Goal: Information Seeking & Learning: Learn about a topic

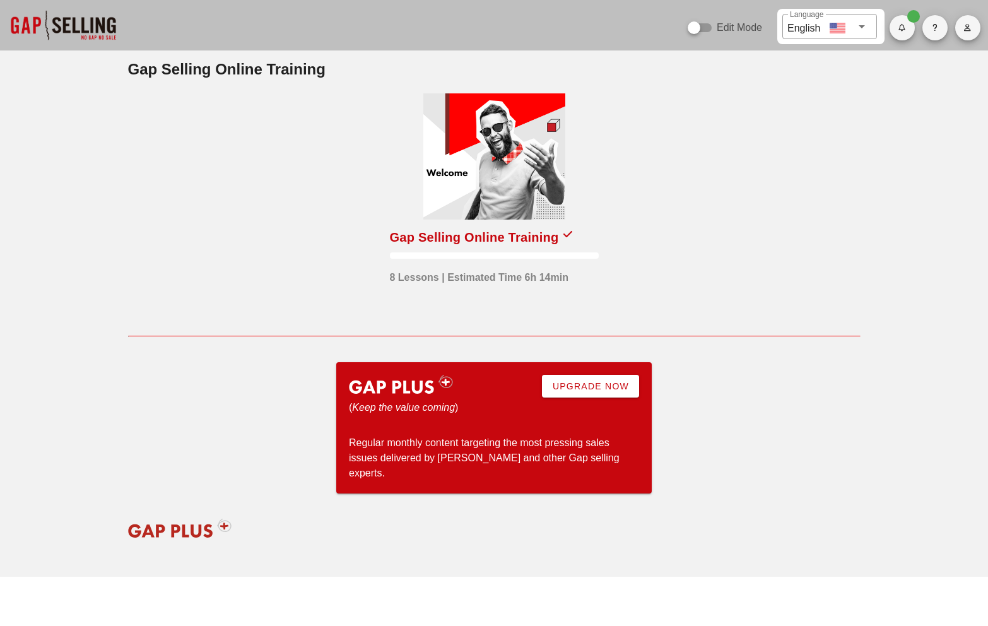
click at [491, 156] on div at bounding box center [494, 156] width 142 height 126
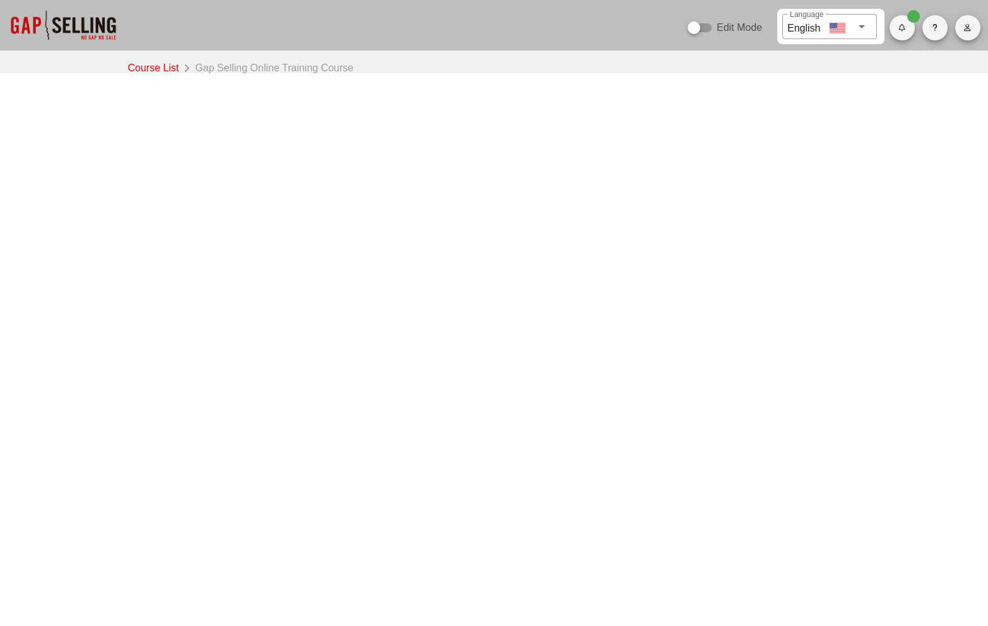
click at [971, 38] on button "button" at bounding box center [967, 27] width 25 height 25
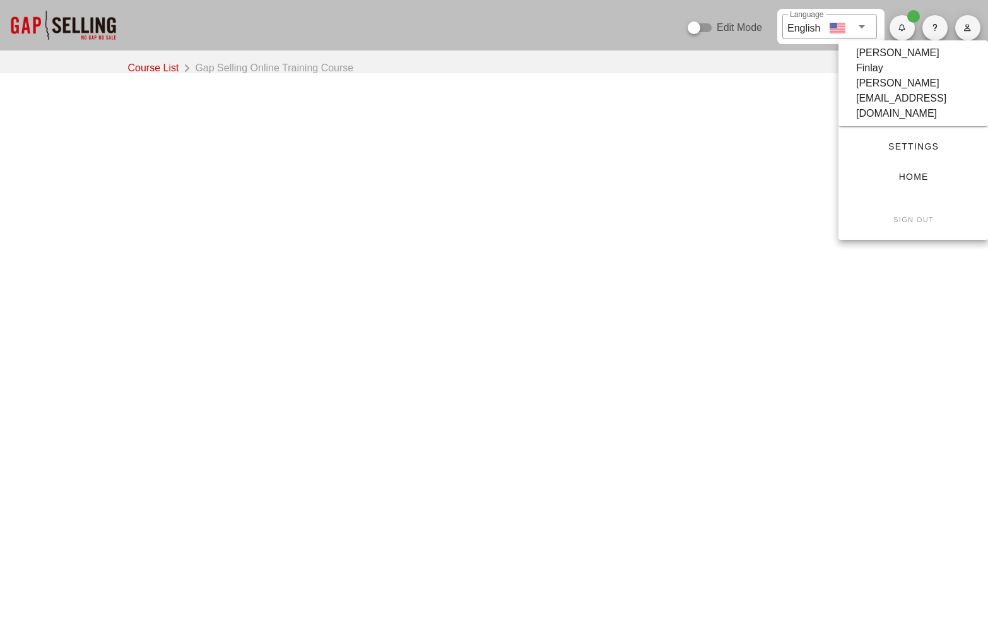
click at [911, 216] on small "Sign Out" at bounding box center [913, 220] width 41 height 8
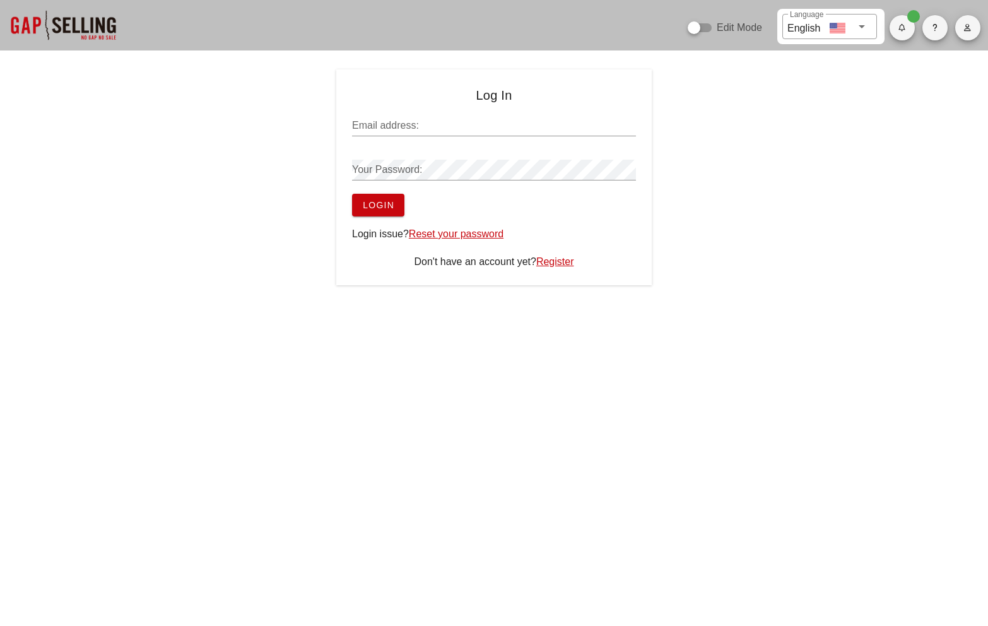
type input "[PERSON_NAME][EMAIL_ADDRESS][DOMAIN_NAME]"
click at [383, 202] on span "Login" at bounding box center [378, 205] width 32 height 10
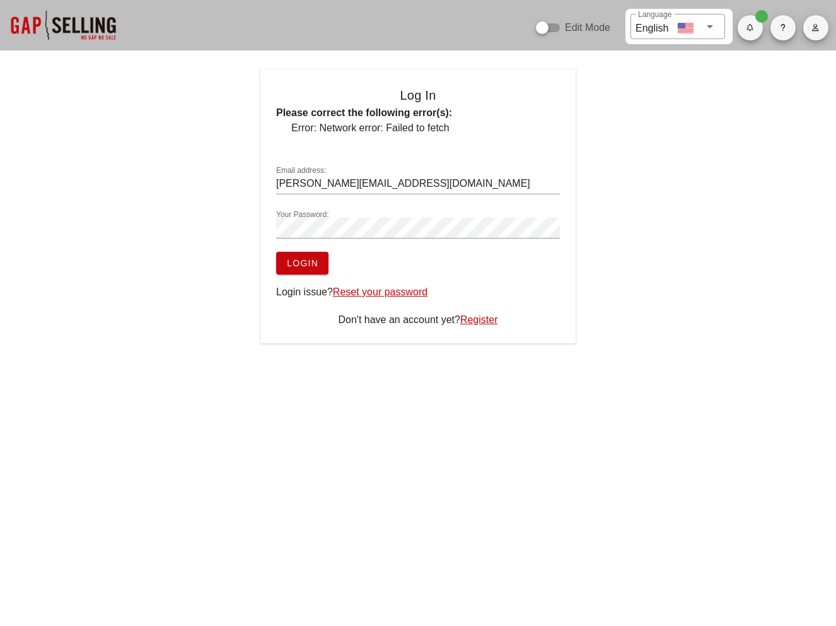
click at [310, 260] on span "Login" at bounding box center [302, 263] width 32 height 10
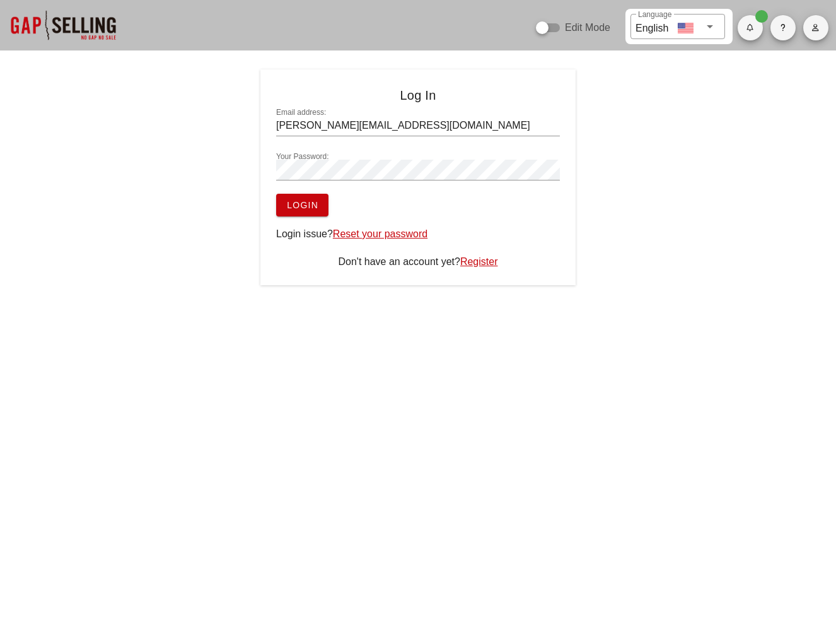
click at [655, 189] on div "Log In Email address: sean@salesgrowth.com Your Password: Login Login issue? Re…" at bounding box center [418, 177] width 836 height 216
click at [299, 206] on span "Login" at bounding box center [302, 205] width 32 height 10
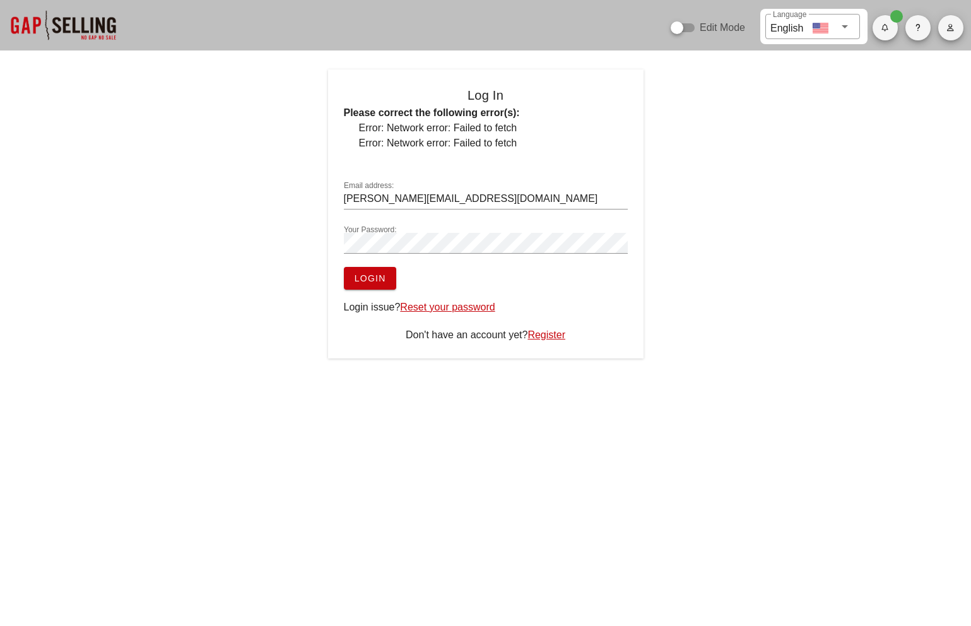
click at [385, 278] on span "Login" at bounding box center [370, 278] width 32 height 10
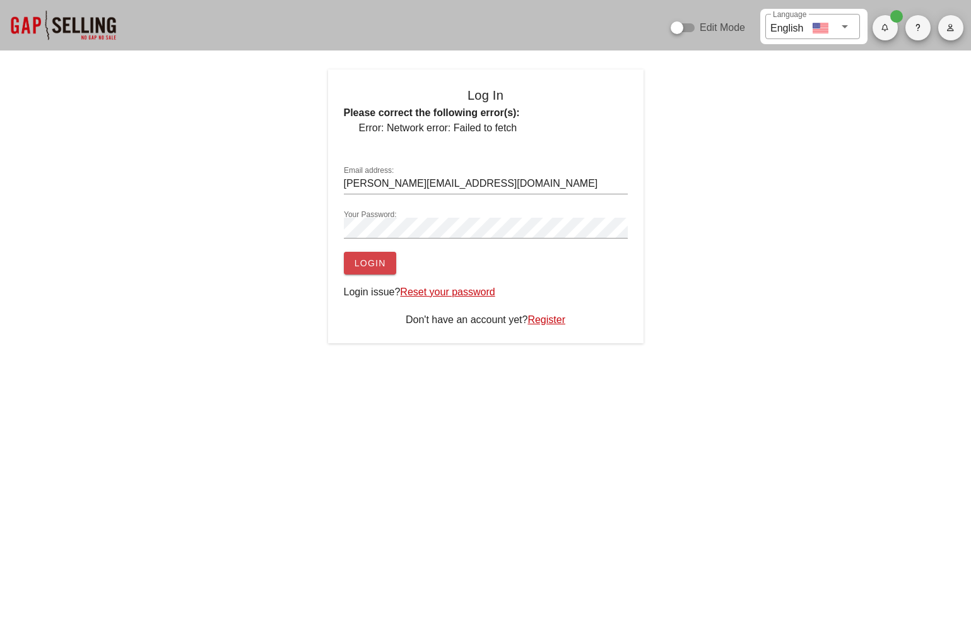
click at [381, 258] on span "Login" at bounding box center [370, 263] width 32 height 10
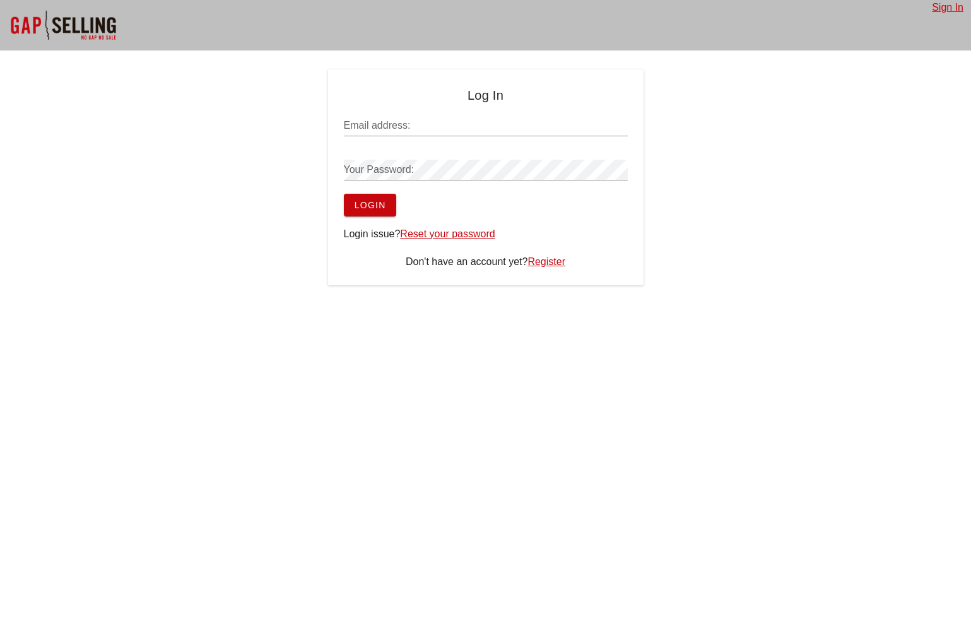
type input "[PERSON_NAME][EMAIL_ADDRESS][DOMAIN_NAME]"
click at [365, 201] on span "Login" at bounding box center [370, 205] width 32 height 10
click at [373, 205] on span "Login" at bounding box center [370, 205] width 32 height 10
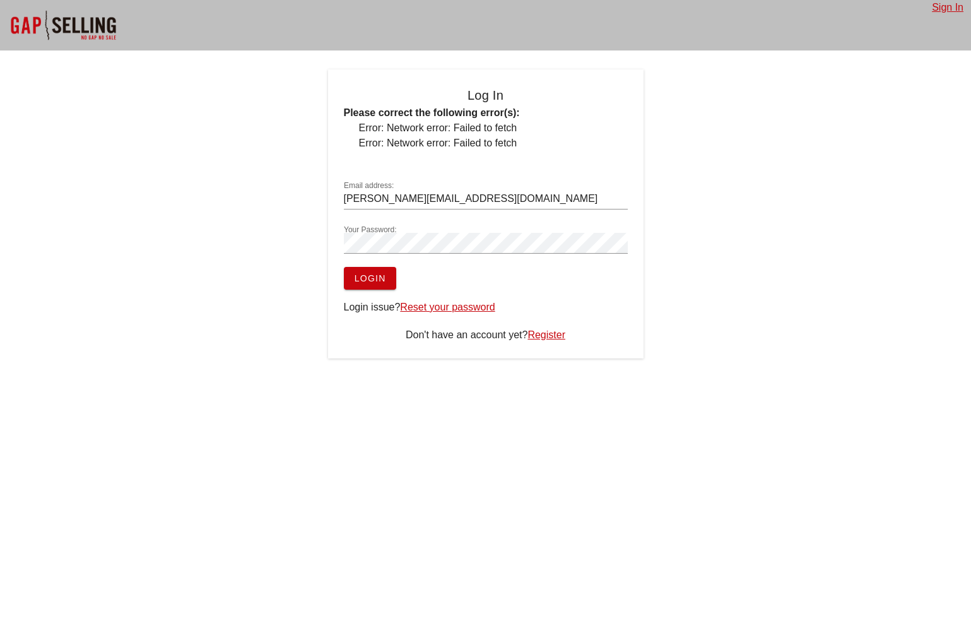
click at [377, 278] on span "Login" at bounding box center [370, 278] width 32 height 10
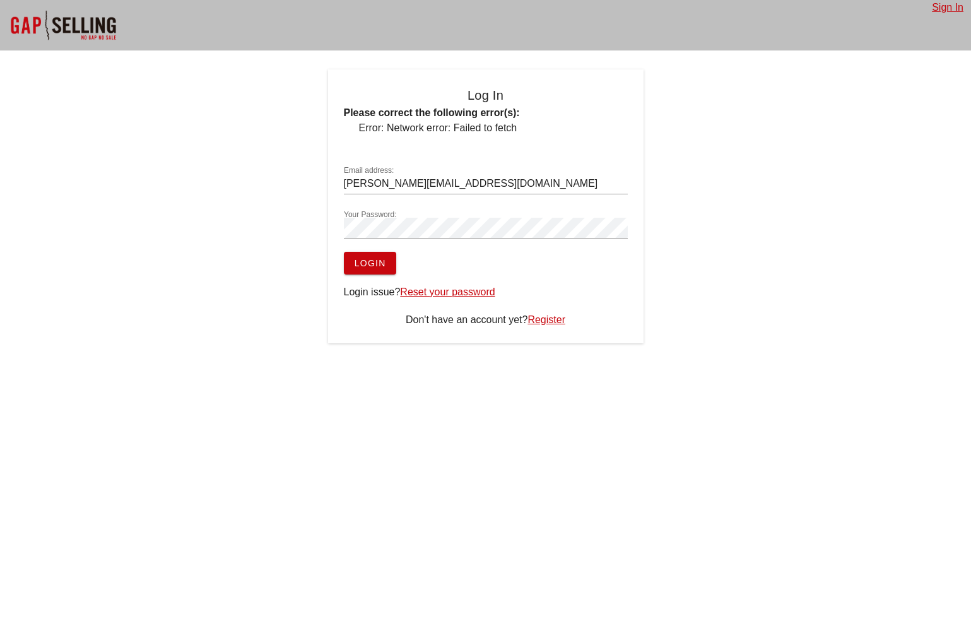
click at [670, 228] on div "Log In Please correct the following error(s): Error: Network error: Failed to f…" at bounding box center [485, 206] width 971 height 274
click at [366, 271] on button "Login" at bounding box center [370, 263] width 52 height 23
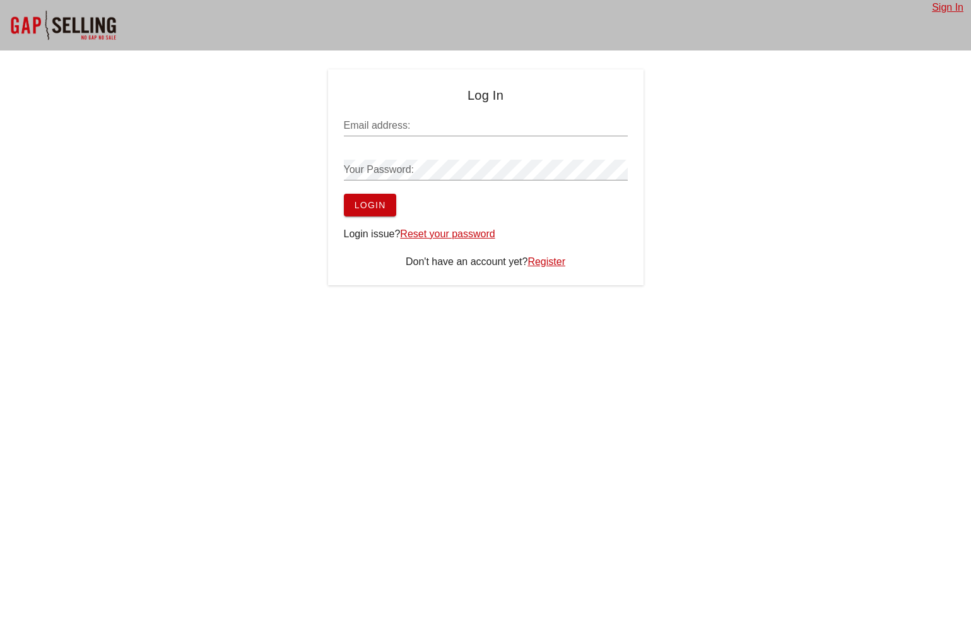
type input "[PERSON_NAME][EMAIL_ADDRESS][DOMAIN_NAME]"
click at [383, 206] on span "Login" at bounding box center [370, 205] width 32 height 10
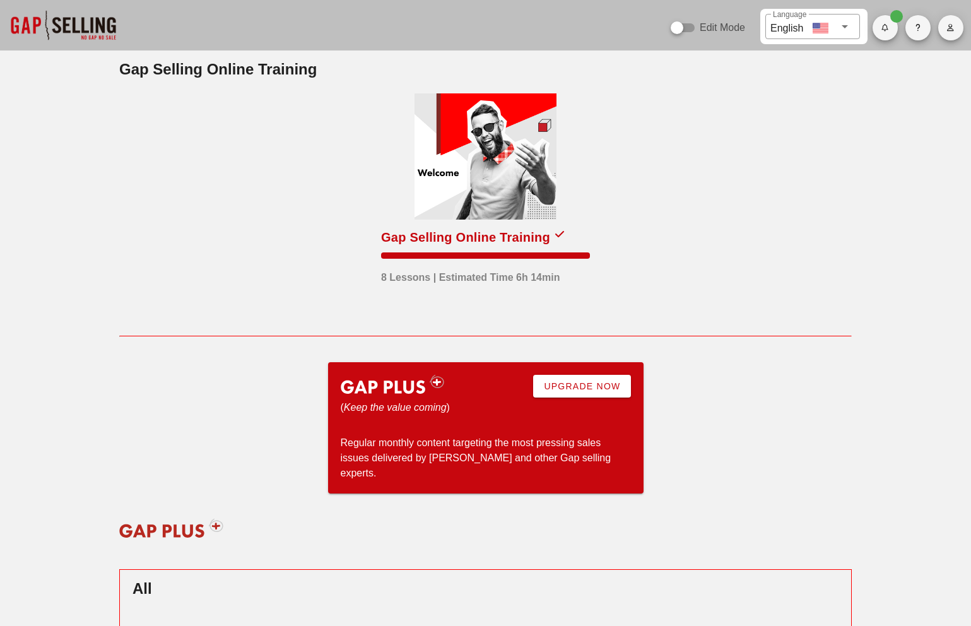
click at [500, 168] on div at bounding box center [485, 156] width 142 height 126
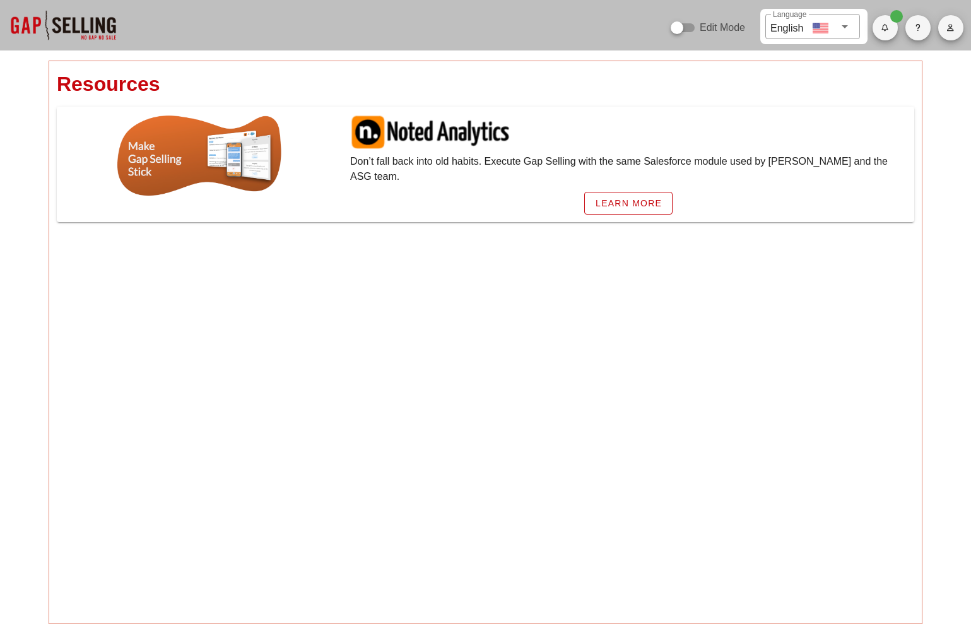
click at [85, 28] on div at bounding box center [63, 25] width 126 height 50
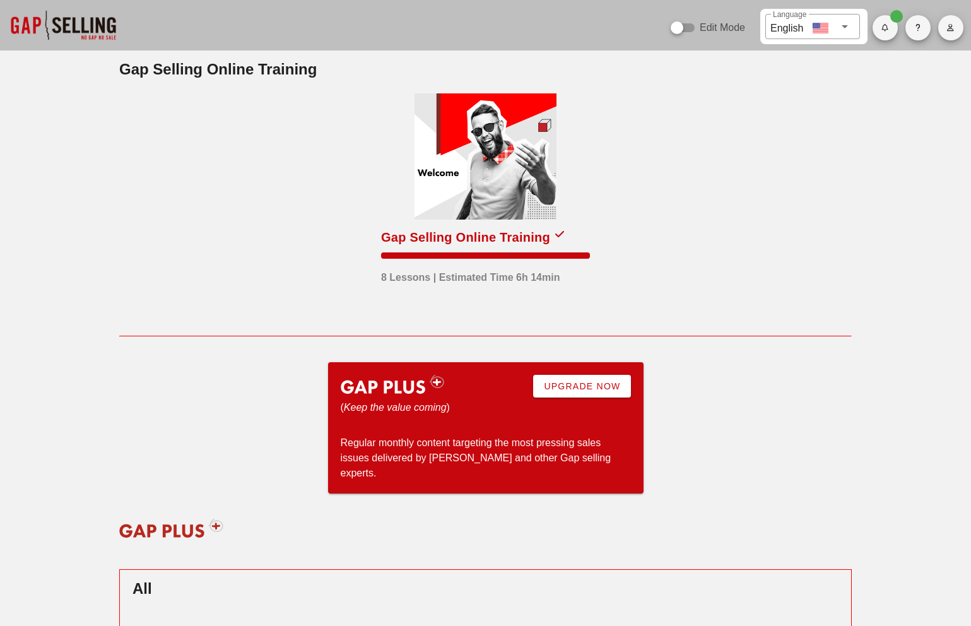
click at [480, 172] on div at bounding box center [485, 156] width 142 height 126
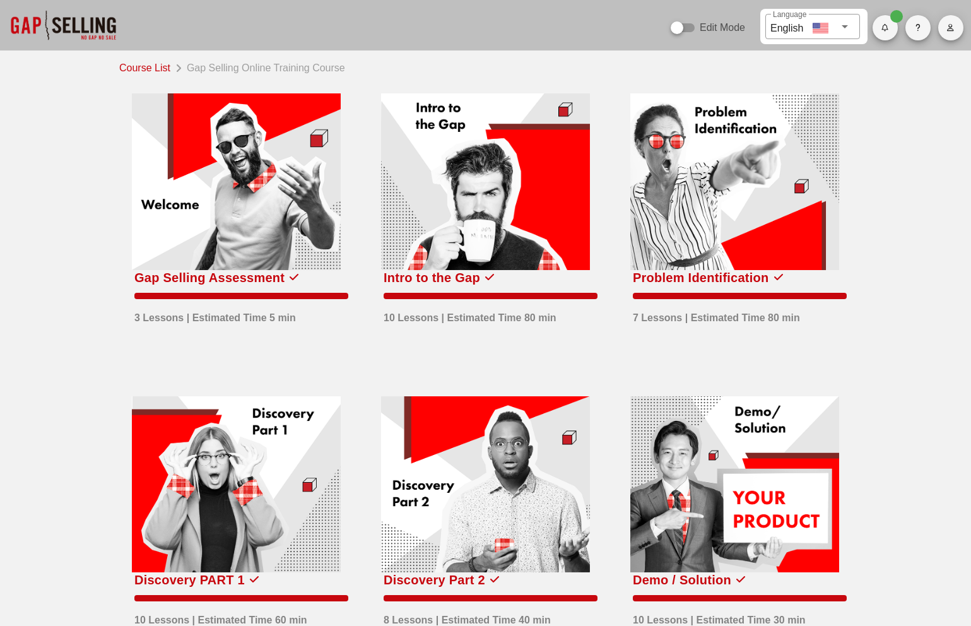
click at [770, 203] on div at bounding box center [734, 181] width 209 height 177
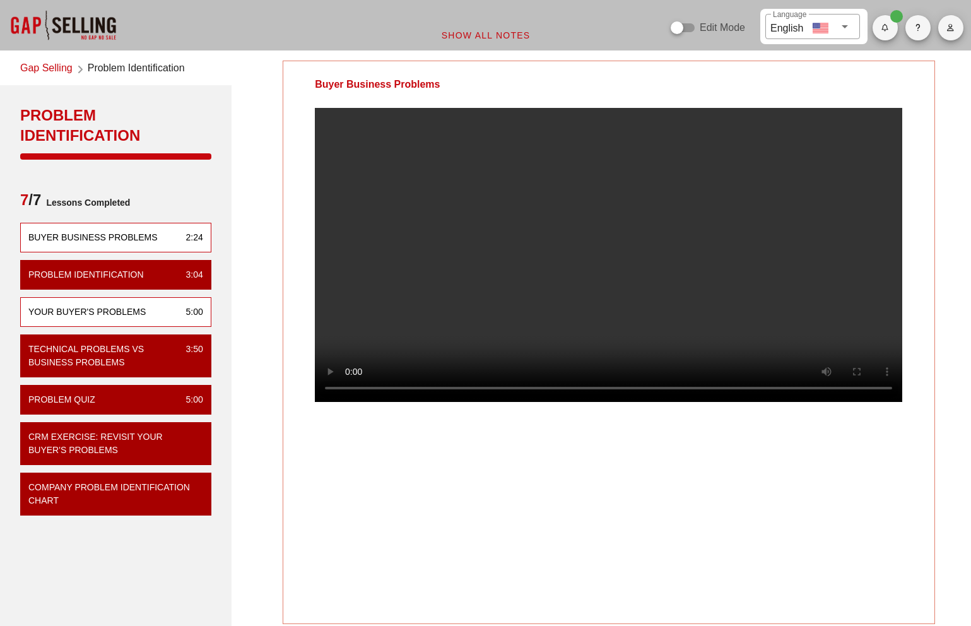
click at [144, 322] on div "Your Buyer's Problems 5:00" at bounding box center [115, 312] width 191 height 30
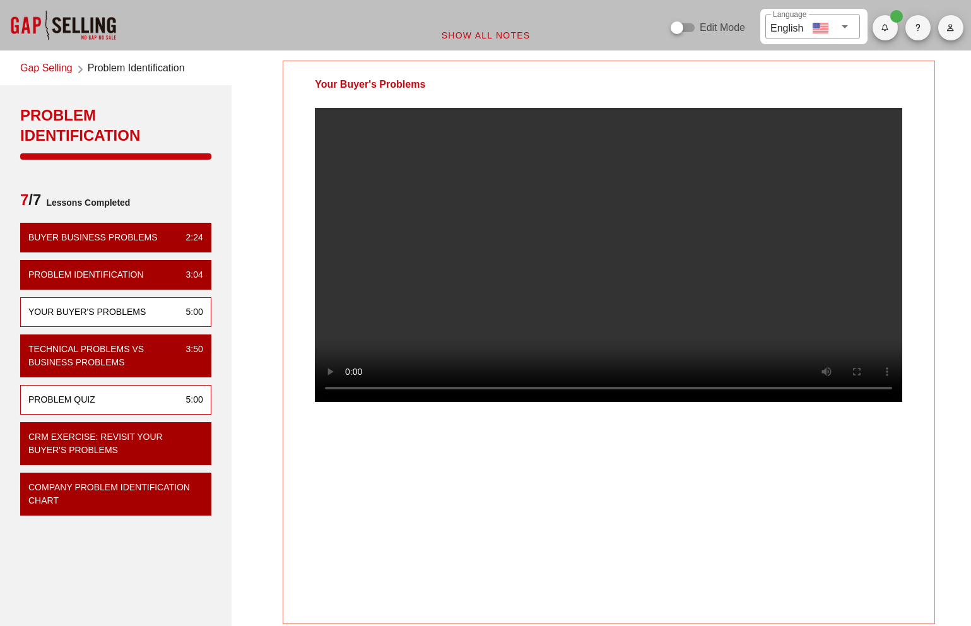
click at [144, 385] on div "Problem Quiz 5:00" at bounding box center [115, 400] width 191 height 30
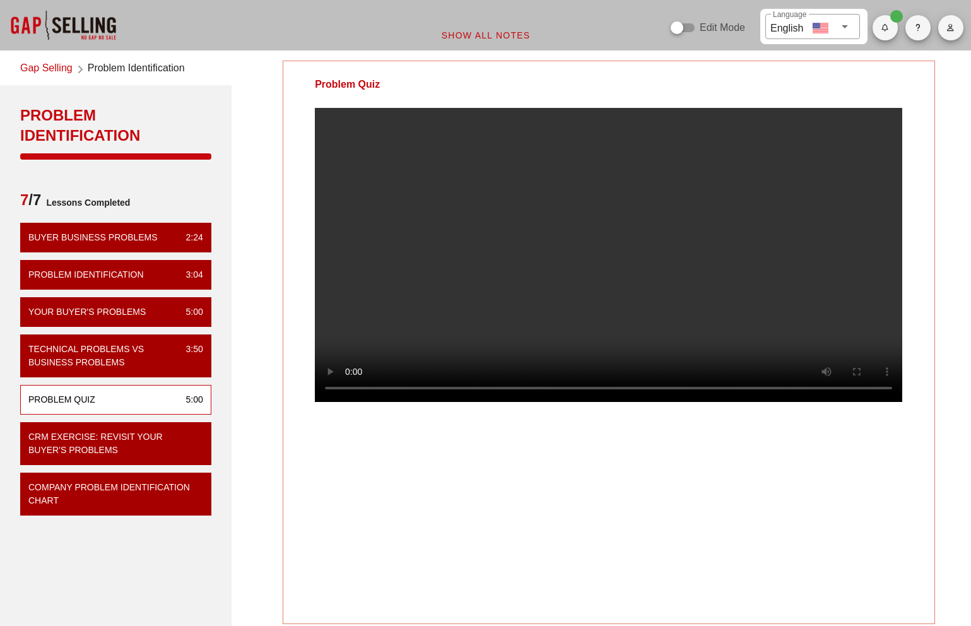
click at [955, 28] on span "button" at bounding box center [950, 28] width 25 height 8
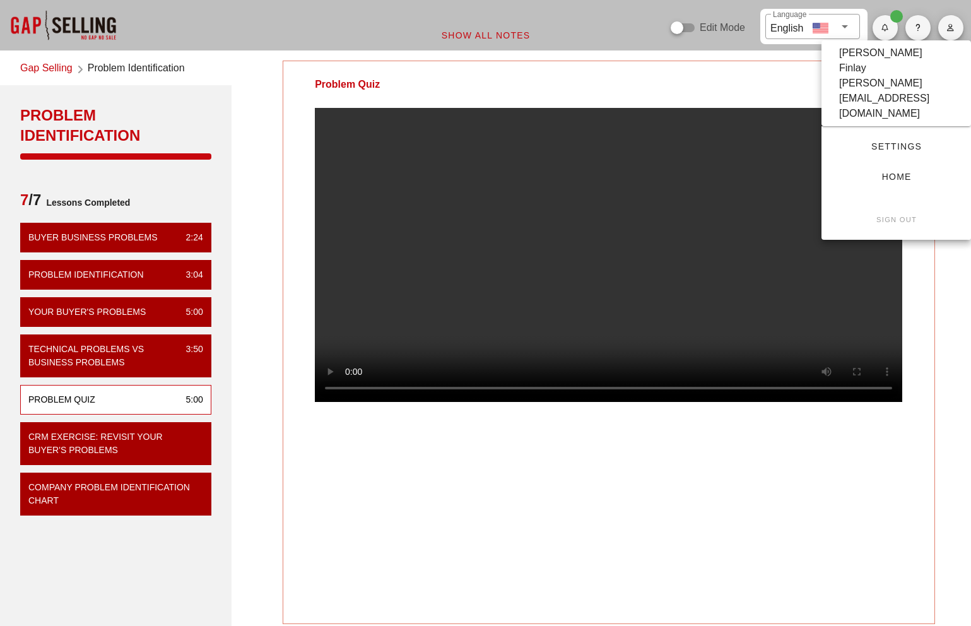
click at [881, 216] on small "Sign Out" at bounding box center [895, 220] width 41 height 8
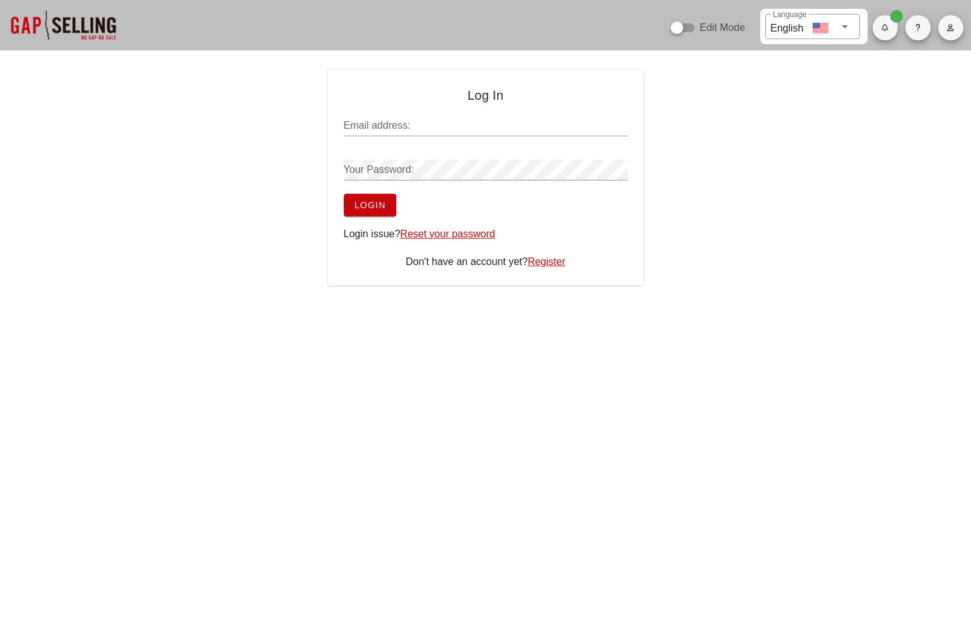
type input "[PERSON_NAME][EMAIL_ADDRESS][DOMAIN_NAME]"
click at [375, 204] on span "Login" at bounding box center [370, 205] width 32 height 10
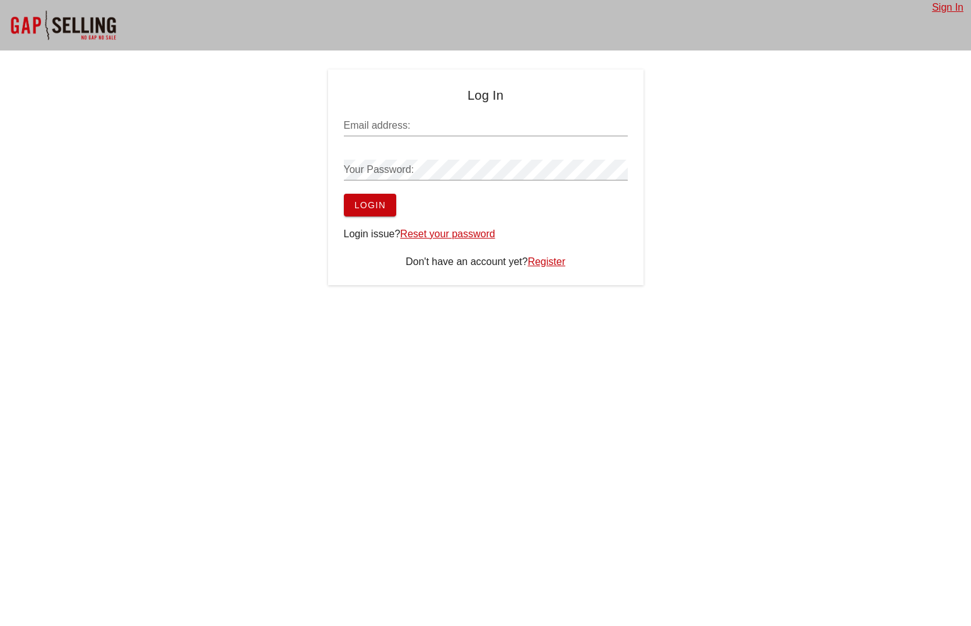
type input "[PERSON_NAME][EMAIL_ADDRESS][DOMAIN_NAME]"
click at [382, 200] on span "Login" at bounding box center [370, 205] width 32 height 10
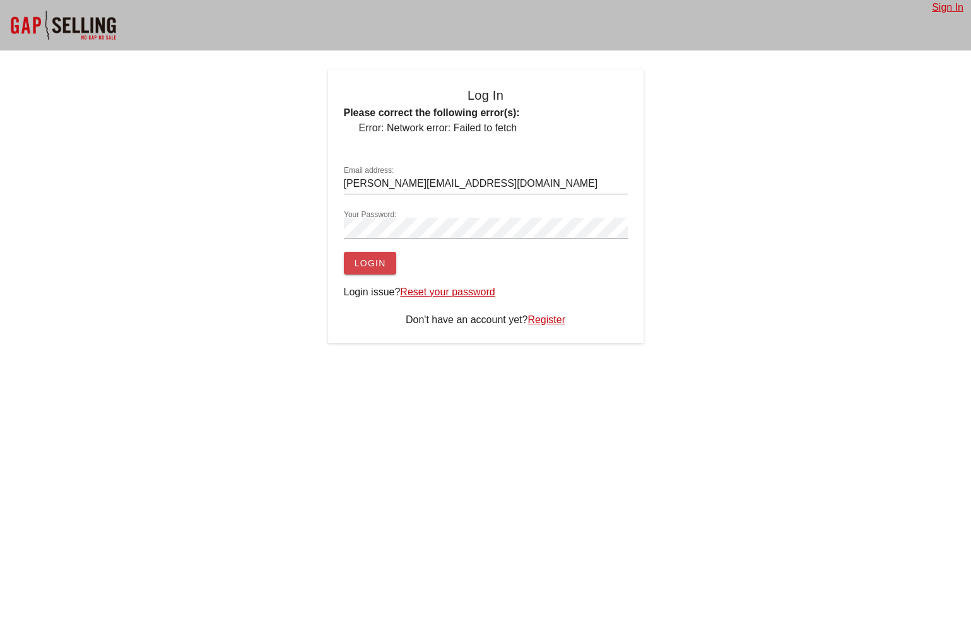
click at [372, 258] on span "Login" at bounding box center [370, 263] width 32 height 10
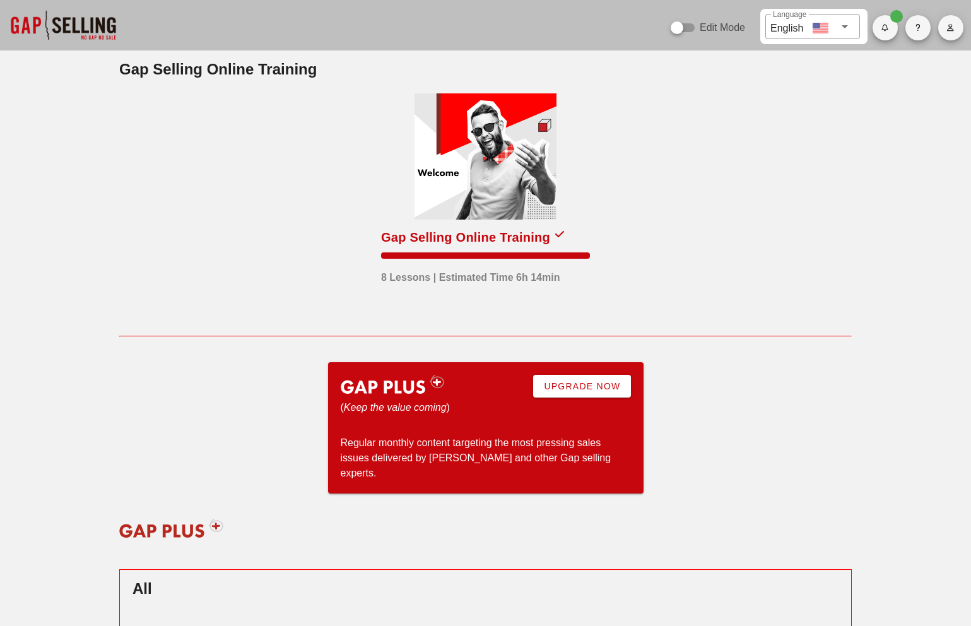
click at [508, 158] on div at bounding box center [485, 156] width 142 height 126
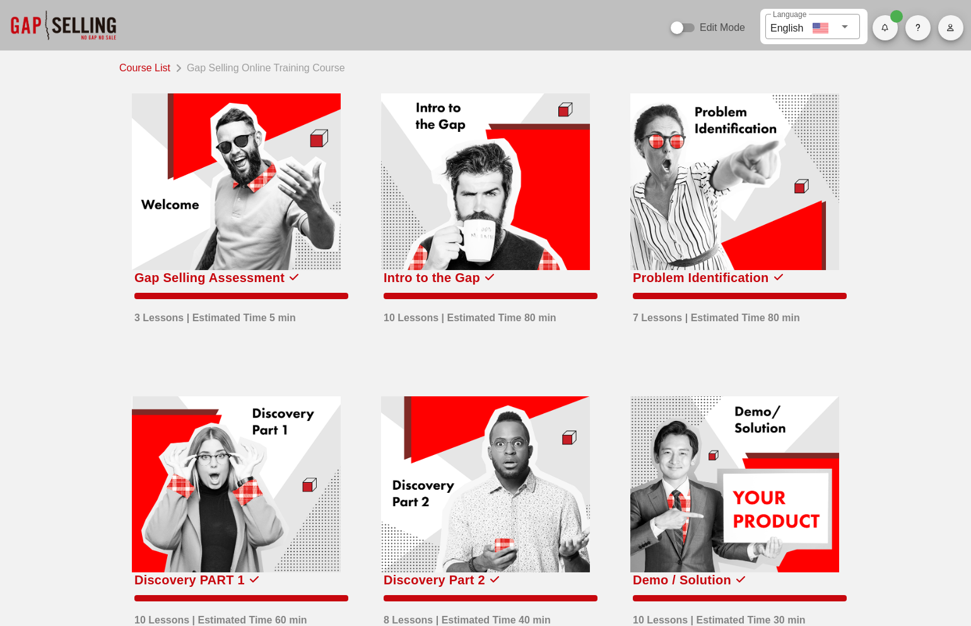
click at [494, 235] on div at bounding box center [485, 181] width 209 height 177
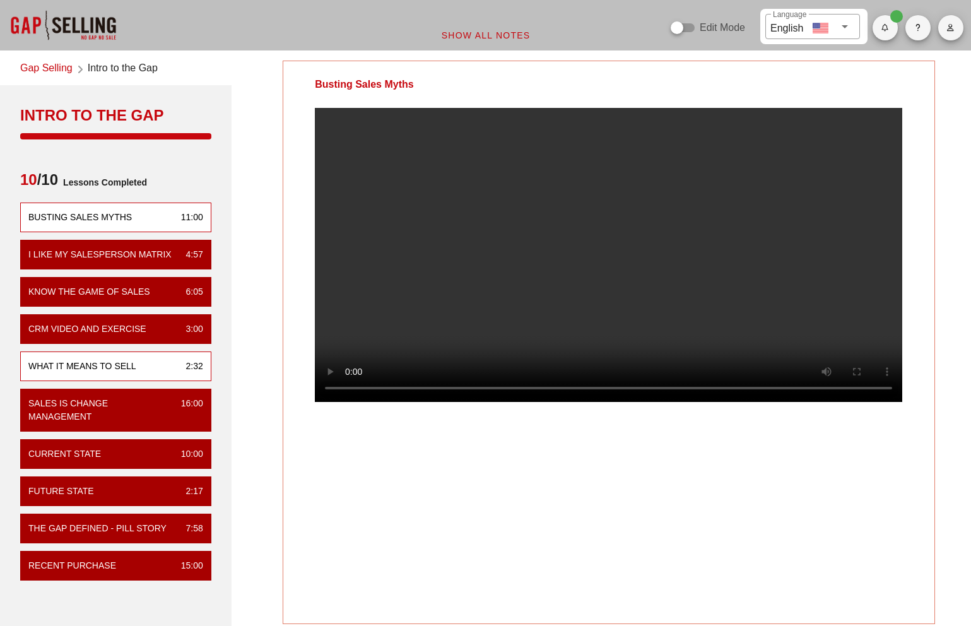
click at [151, 352] on div "What it means to sell 2:32" at bounding box center [115, 366] width 191 height 30
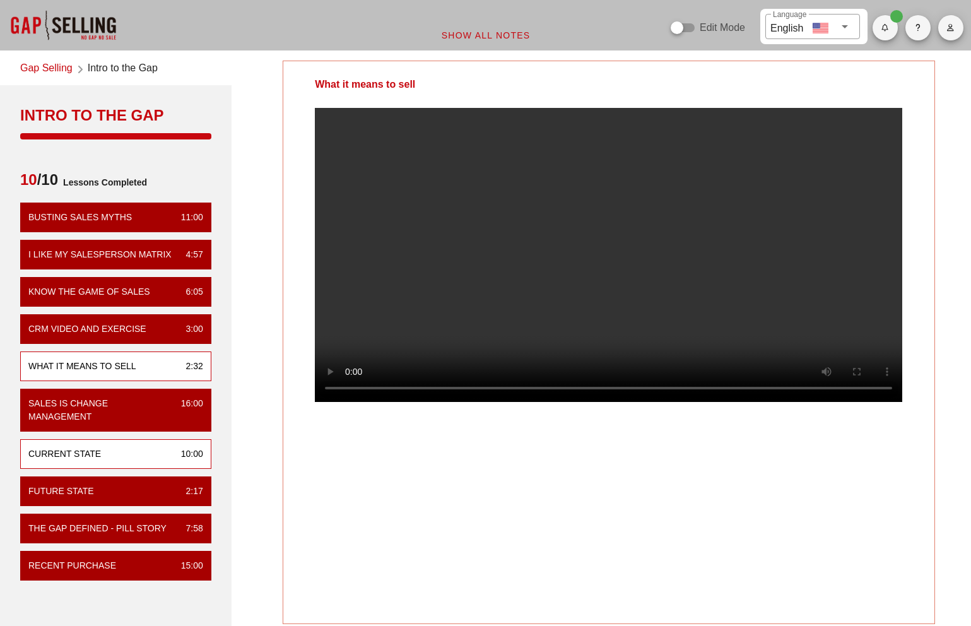
click at [61, 464] on div "Current State 10:00" at bounding box center [115, 454] width 191 height 30
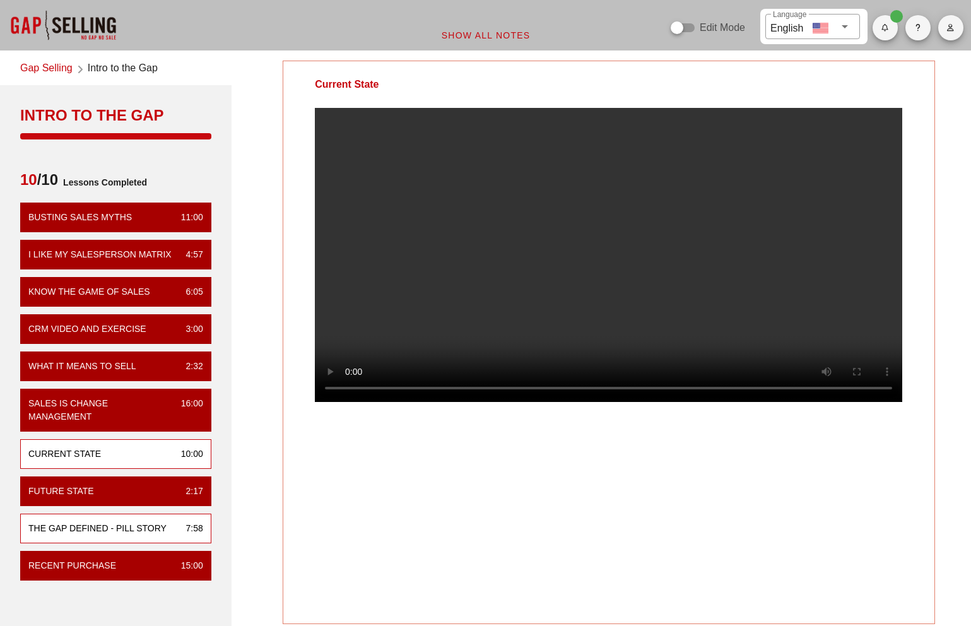
click at [147, 529] on div "The Gap Defined - Pill Story" at bounding box center [97, 528] width 138 height 13
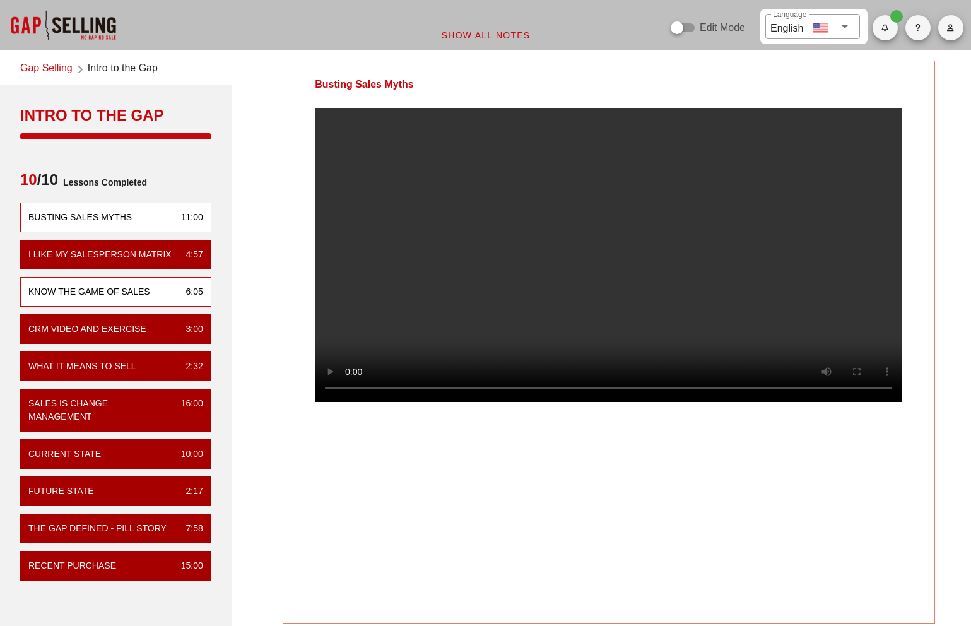
click at [175, 283] on div "Know the Game of Sales 6:05" at bounding box center [115, 292] width 191 height 30
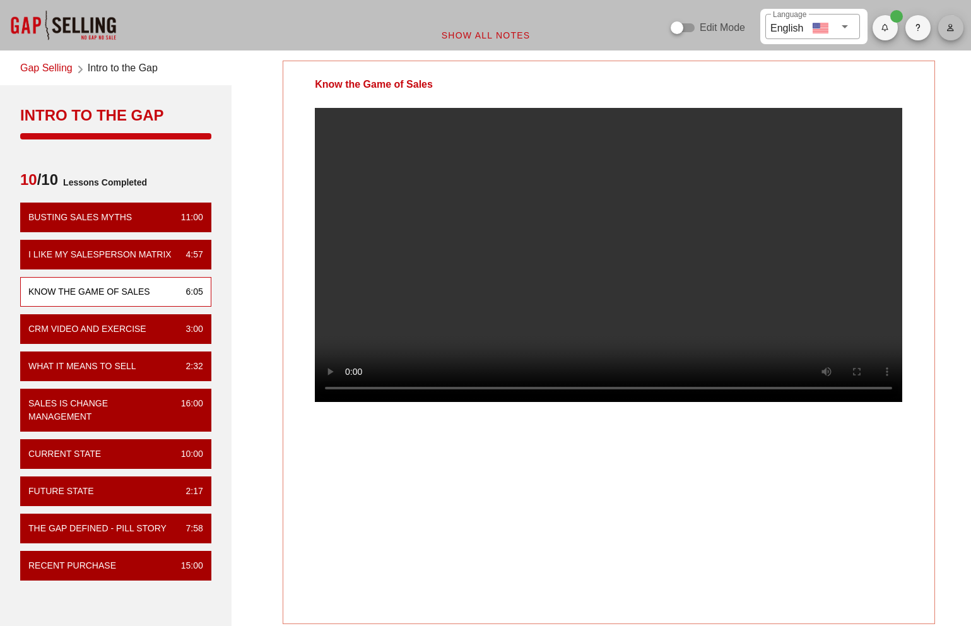
click at [944, 33] on button "button" at bounding box center [950, 27] width 25 height 25
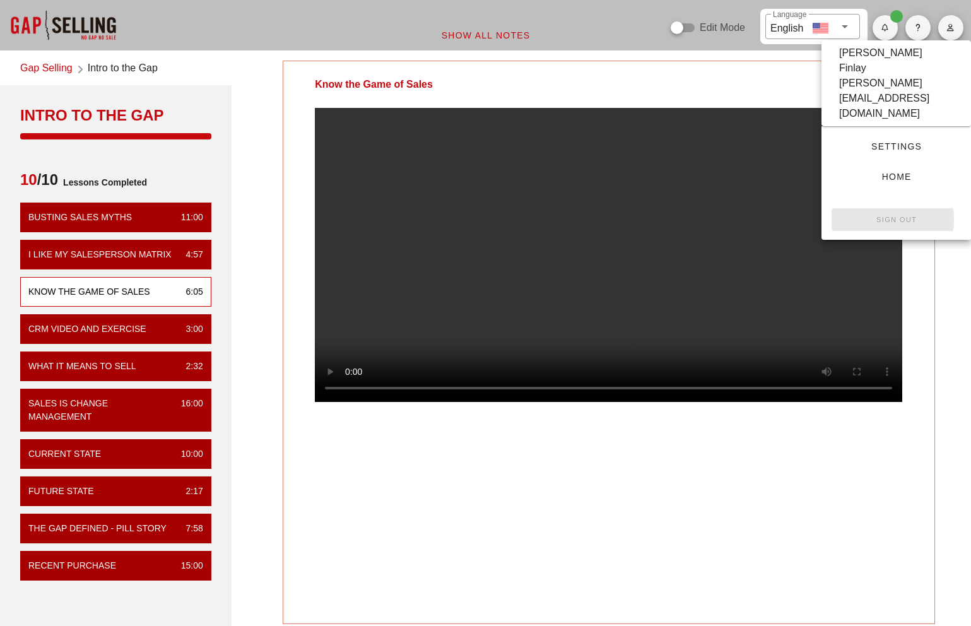
click at [898, 208] on button "Sign Out" at bounding box center [895, 219] width 129 height 23
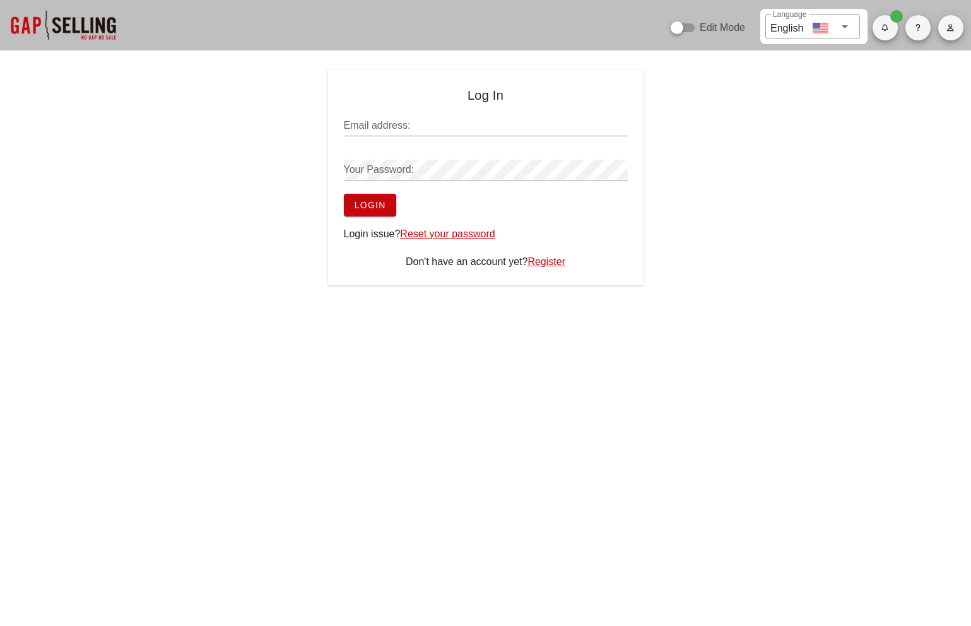
type input "[PERSON_NAME][EMAIL_ADDRESS][DOMAIN_NAME]"
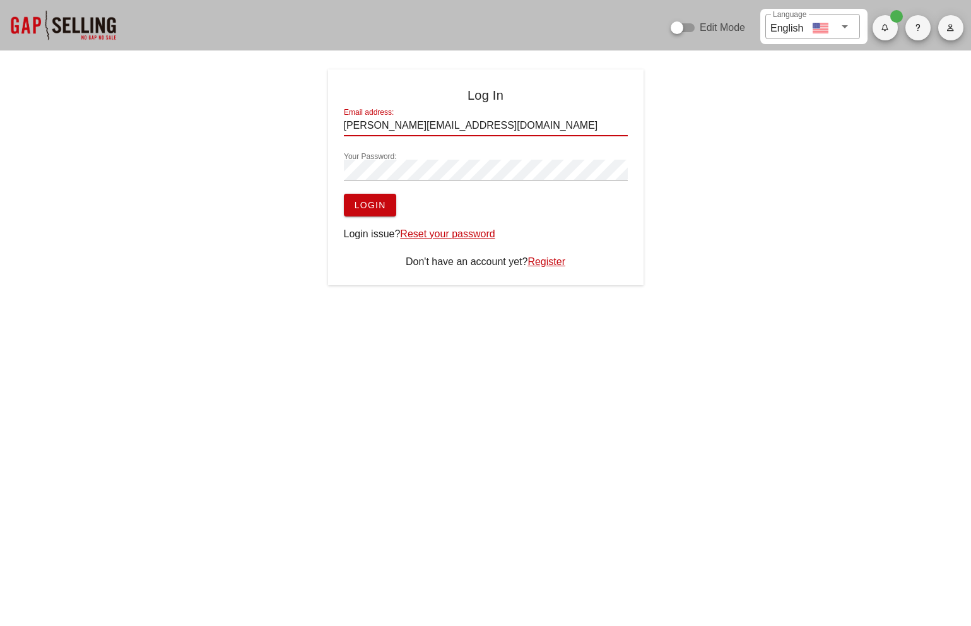
click at [485, 119] on input "[PERSON_NAME][EMAIL_ADDRESS][DOMAIN_NAME]" at bounding box center [486, 125] width 284 height 20
click at [213, 151] on div "Log In Email address: sean@salesgrowth.com Your Password: Login Login issue? Re…" at bounding box center [485, 177] width 971 height 216
click at [367, 201] on span "Login" at bounding box center [370, 205] width 32 height 10
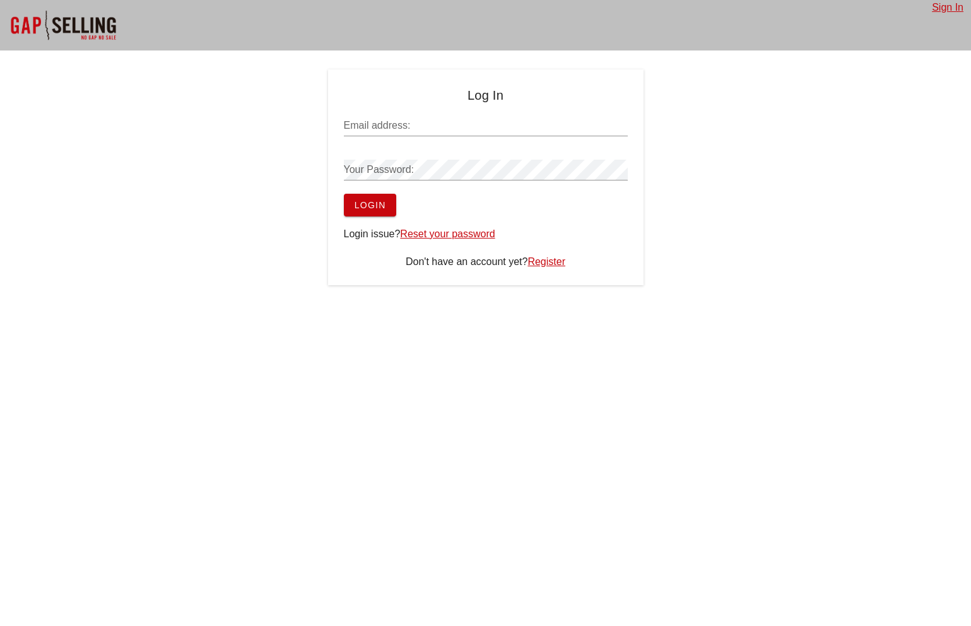
type input "[PERSON_NAME][EMAIL_ADDRESS][DOMAIN_NAME]"
click at [383, 205] on span "Login" at bounding box center [370, 205] width 32 height 10
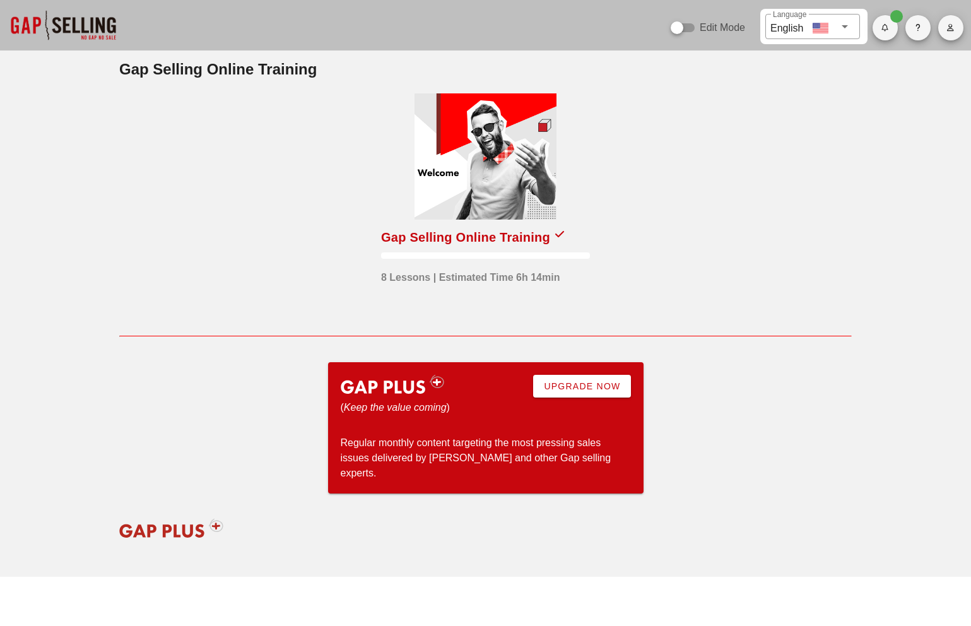
click at [728, 192] on div "Gap Selling Online Training 8 Lessons | Estimated Time 6h 14min" at bounding box center [485, 208] width 747 height 270
click at [954, 32] on button "button" at bounding box center [950, 27] width 25 height 25
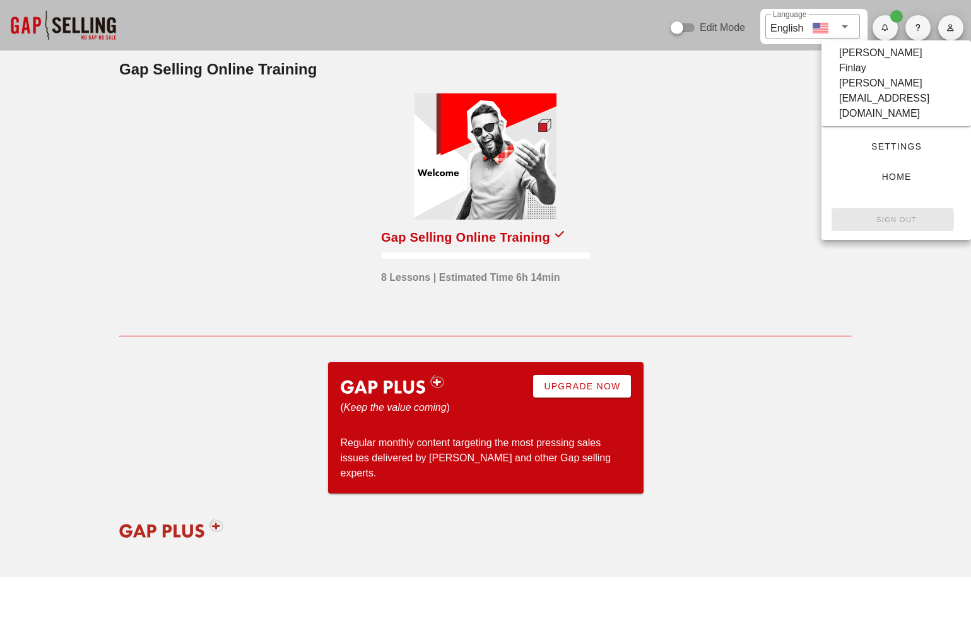
click at [899, 216] on small "Sign Out" at bounding box center [895, 220] width 41 height 8
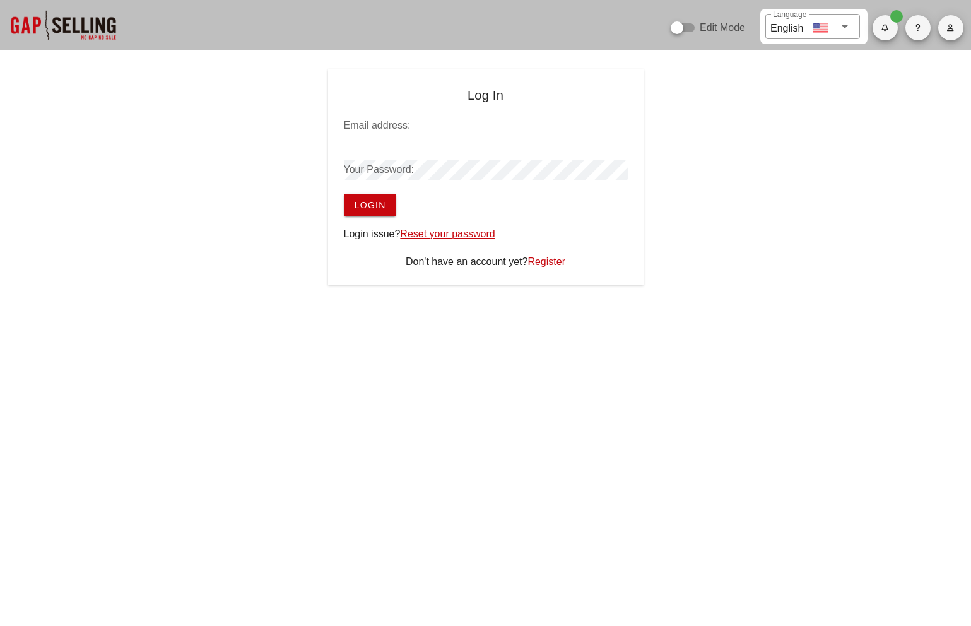
type input "[PERSON_NAME][EMAIL_ADDRESS][DOMAIN_NAME]"
click at [412, 209] on form "Email address: [PERSON_NAME][EMAIL_ADDRESS][DOMAIN_NAME] Your Password: Login" at bounding box center [486, 162] width 284 height 108
click at [385, 207] on span "Login" at bounding box center [370, 205] width 32 height 10
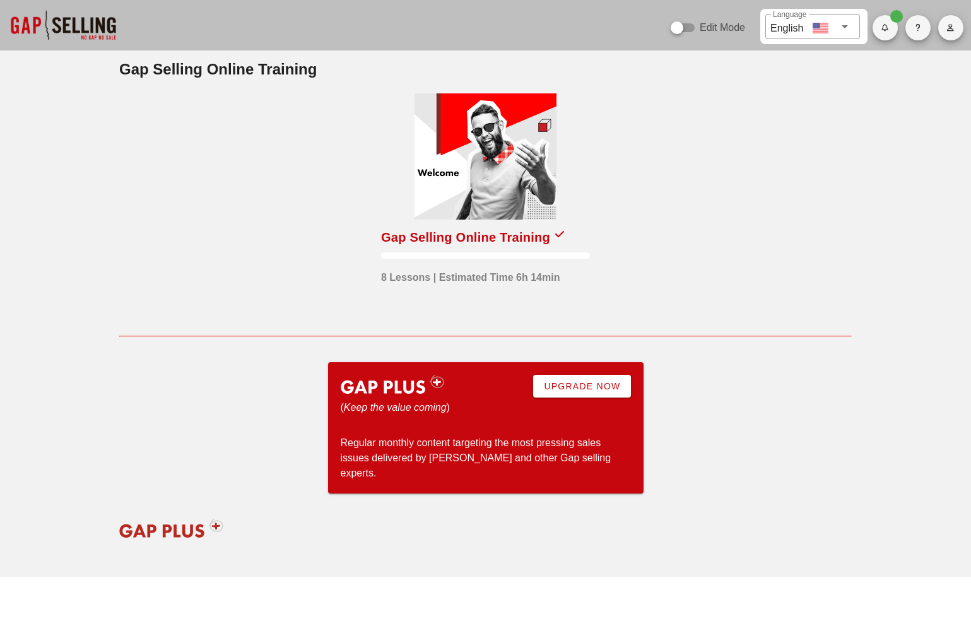
click at [506, 161] on div at bounding box center [485, 156] width 142 height 126
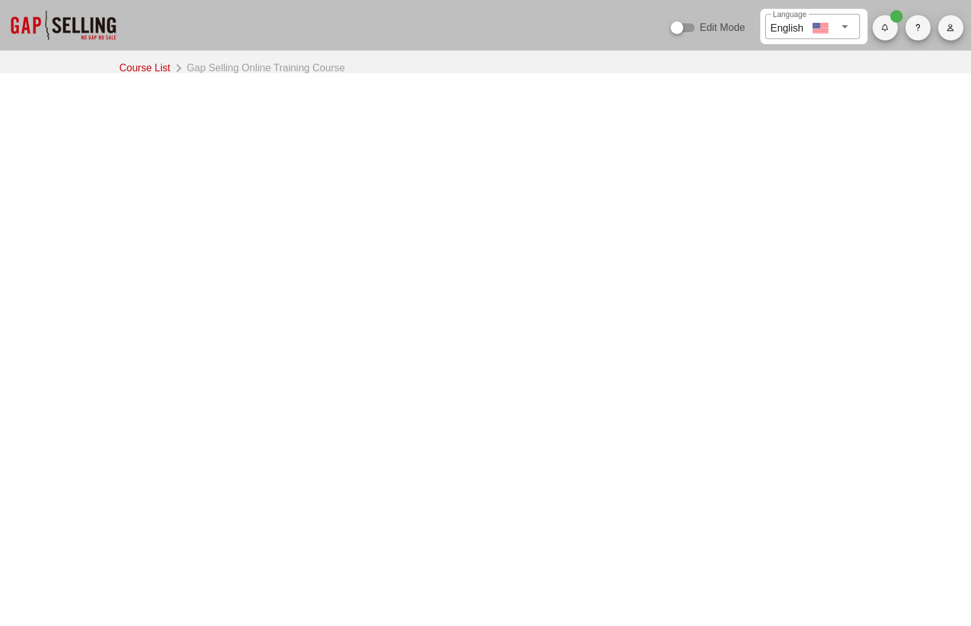
click at [153, 67] on link "Course List" at bounding box center [147, 67] width 56 height 18
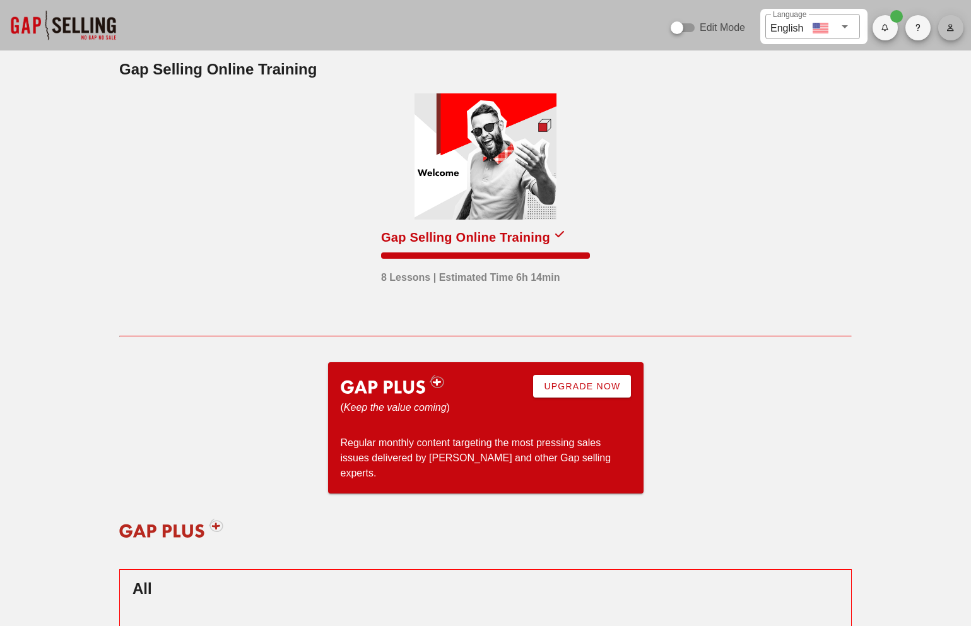
click at [945, 31] on span "button" at bounding box center [950, 28] width 25 height 8
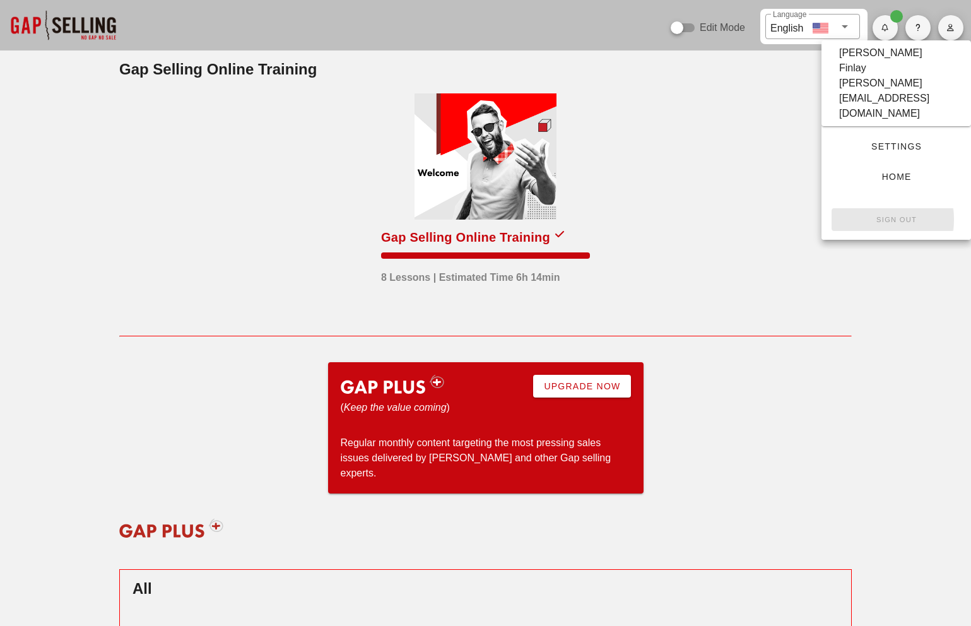
click at [888, 208] on button "Sign Out" at bounding box center [895, 219] width 129 height 23
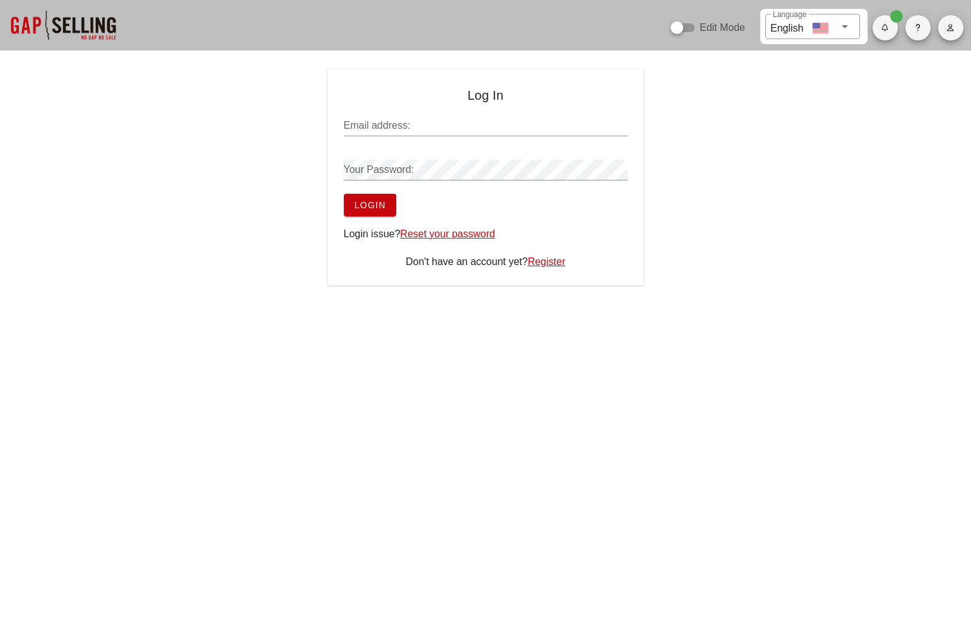
type input "[PERSON_NAME][EMAIL_ADDRESS][DOMAIN_NAME]"
click at [386, 210] on span "Login" at bounding box center [370, 205] width 32 height 10
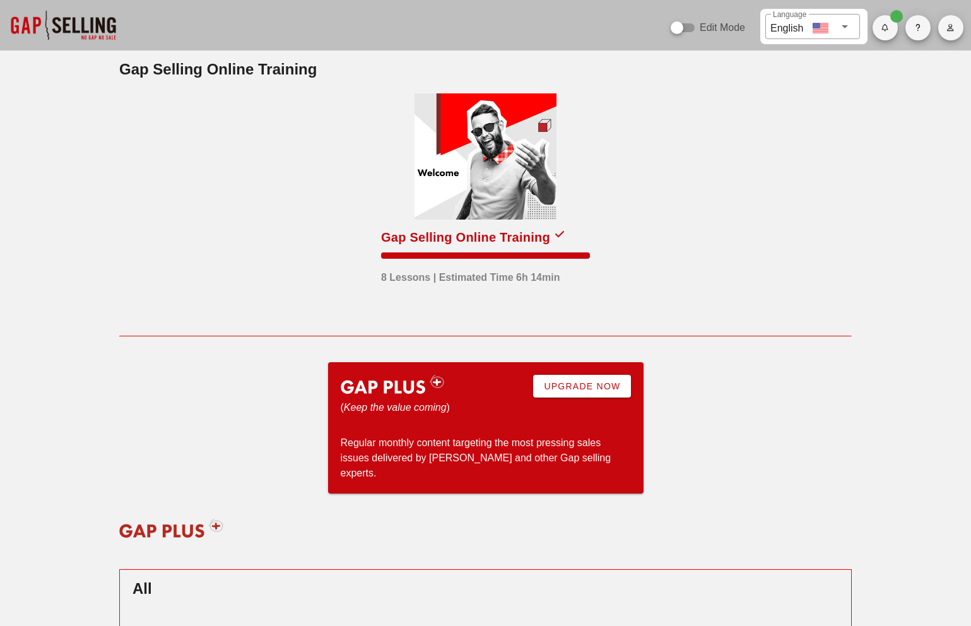
click at [504, 156] on div at bounding box center [485, 156] width 142 height 126
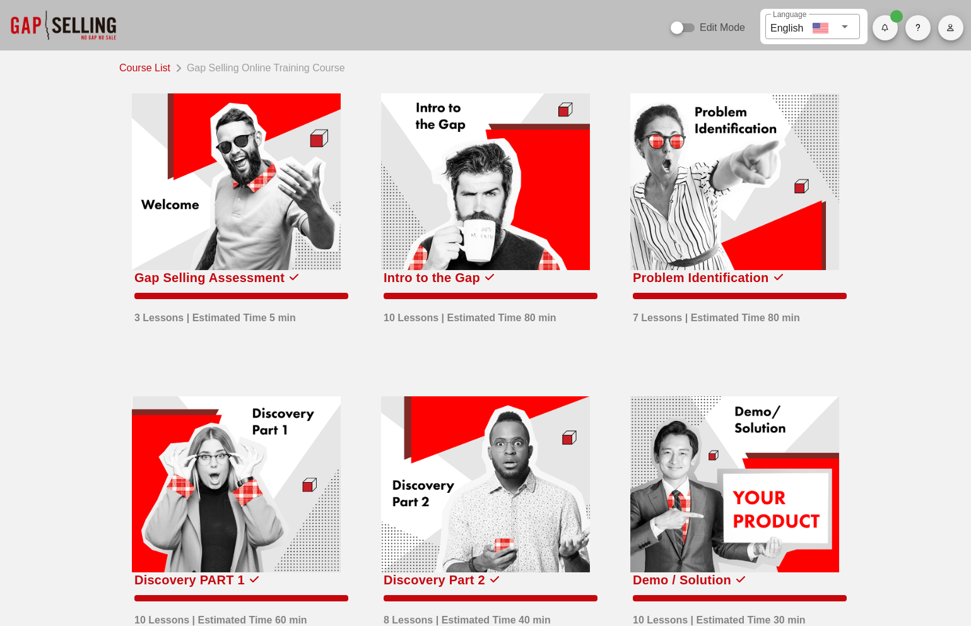
click at [504, 171] on div at bounding box center [485, 181] width 209 height 177
